Goal: Task Accomplishment & Management: Complete application form

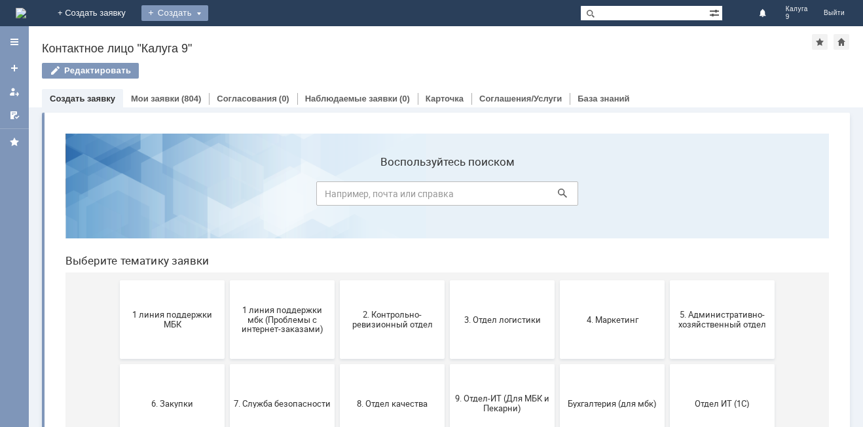
click at [208, 13] on div "Создать" at bounding box center [175, 13] width 67 height 16
click at [244, 38] on link "Заявка" at bounding box center [194, 39] width 100 height 16
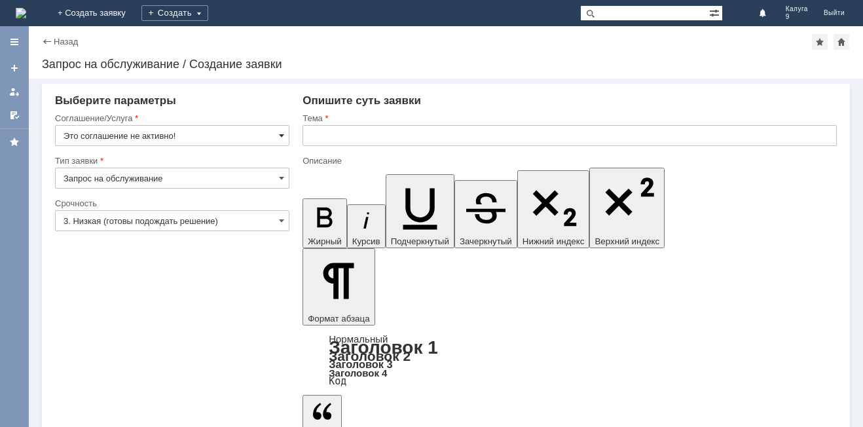
click at [282, 134] on span at bounding box center [281, 135] width 5 height 10
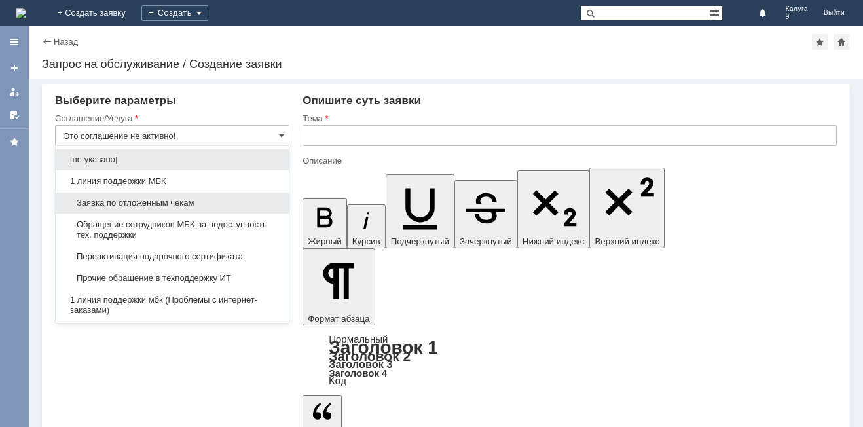
click at [159, 205] on span "Заявка по отложенным чекам" at bounding box center [173, 203] width 218 height 10
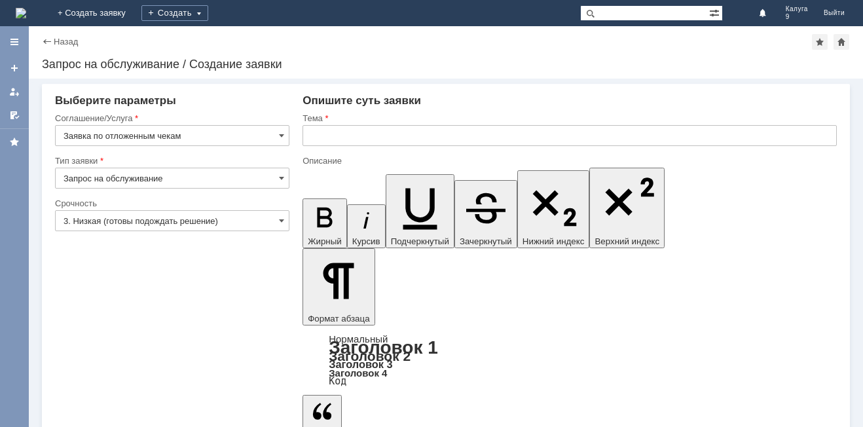
type input "Заявка по отложенным чекам"
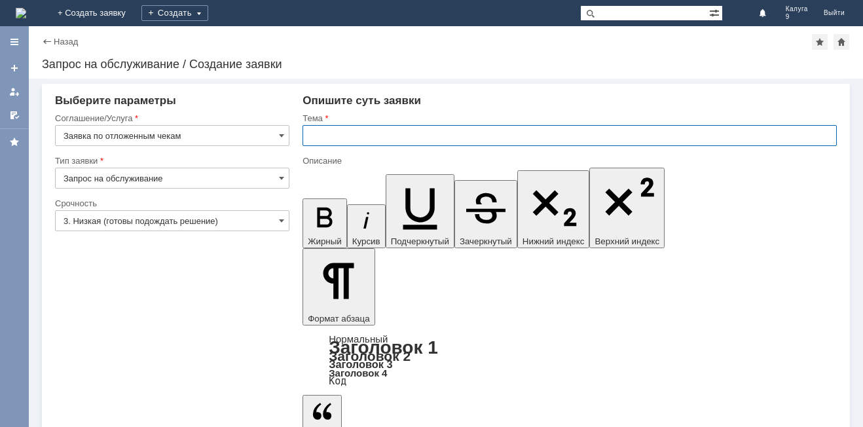
click at [324, 140] on input "text" at bounding box center [570, 135] width 535 height 21
type input "[PERSON_NAME] удалить отложенный чек."
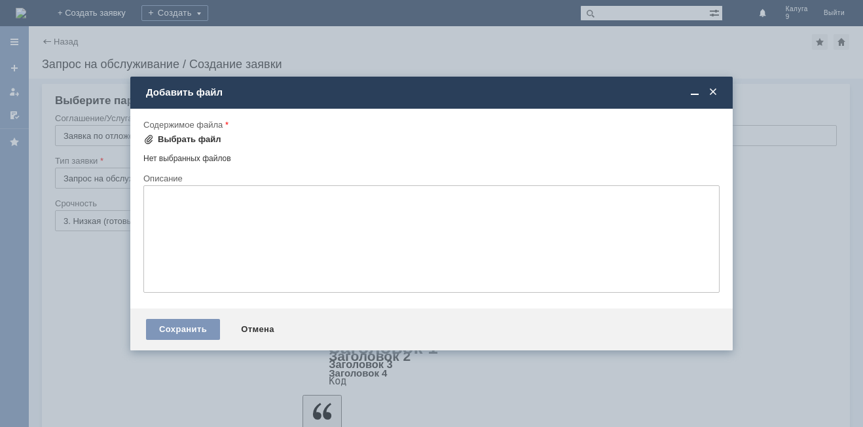
click at [177, 141] on div "Выбрать файл" at bounding box center [190, 139] width 64 height 10
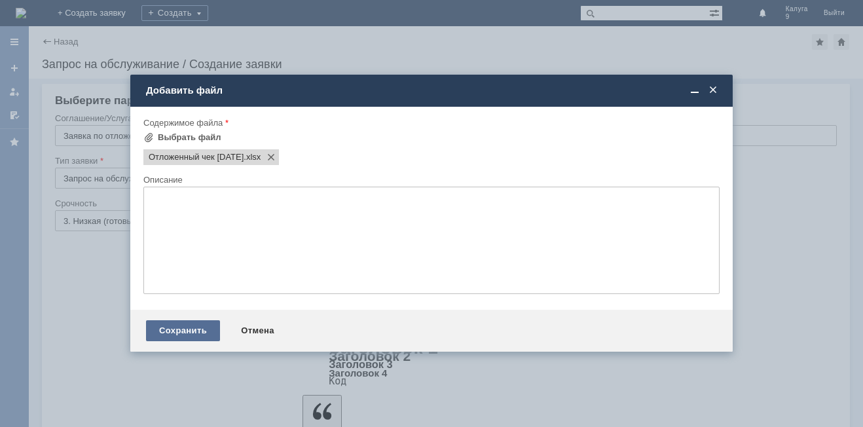
click at [193, 330] on div "Сохранить" at bounding box center [183, 330] width 74 height 21
